Goal: Find specific page/section: Find specific page/section

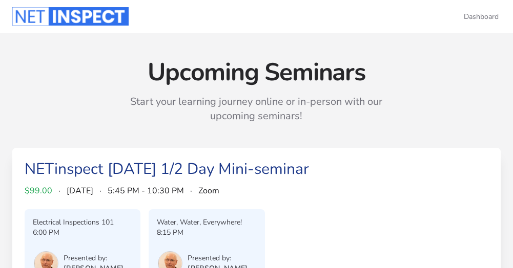
drag, startPoint x: 429, startPoint y: 1, endPoint x: 258, endPoint y: 38, distance: 174.5
click at [258, 38] on div "Upcoming Seminars Start your learning journey online or in-person with our upco…" at bounding box center [256, 90] width 513 height 115
click at [301, 20] on div "Dashboard" at bounding box center [256, 16] width 488 height 33
click at [288, 20] on div "Dashboard" at bounding box center [256, 16] width 488 height 33
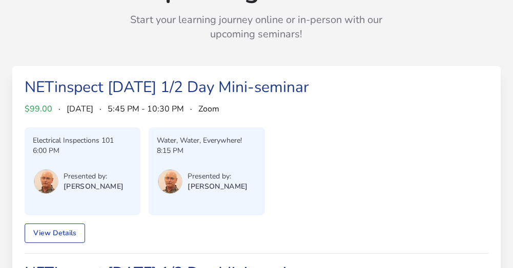
scroll to position [102, 0]
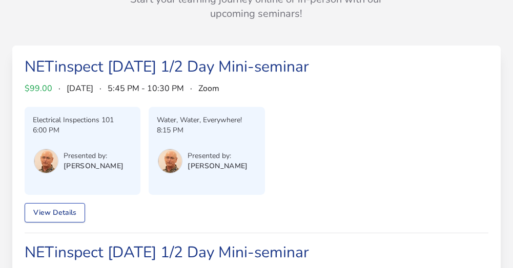
click at [70, 212] on link "View Details" at bounding box center [55, 212] width 60 height 19
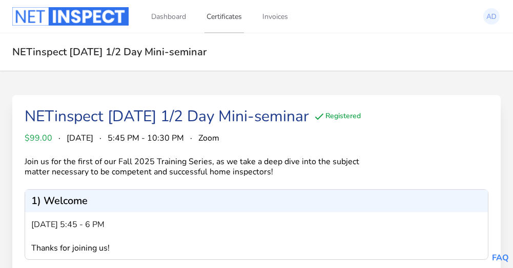
click at [224, 17] on link "Certificates" at bounding box center [223, 16] width 39 height 34
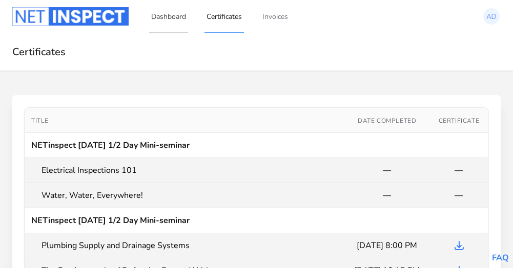
click at [165, 15] on link "Dashboard" at bounding box center [168, 16] width 39 height 34
